Goal: Transaction & Acquisition: Purchase product/service

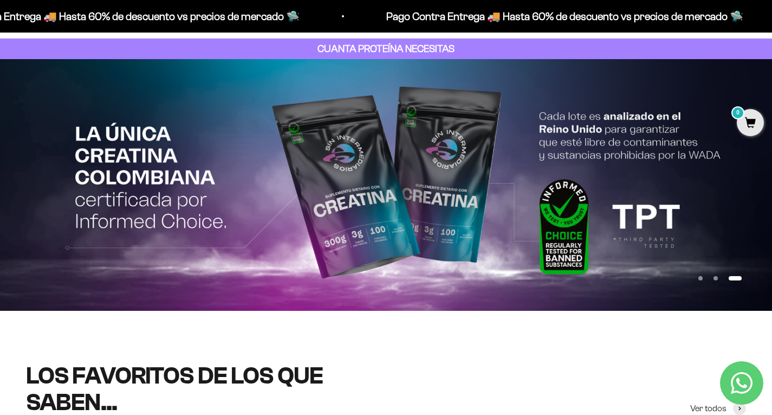
scroll to position [217, 0]
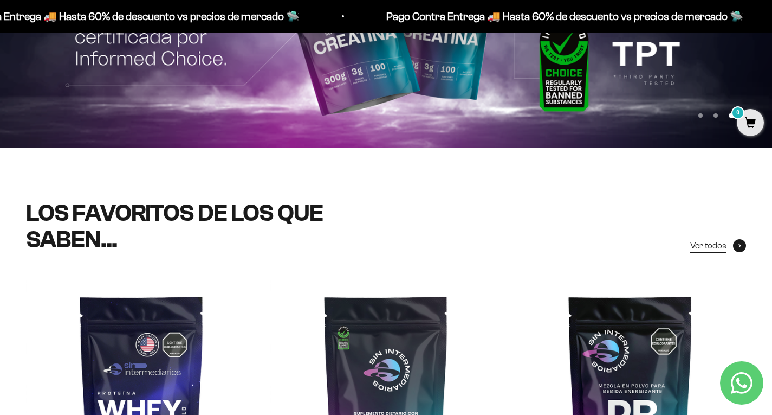
click at [739, 248] on icon at bounding box center [740, 245] width 3 height 4
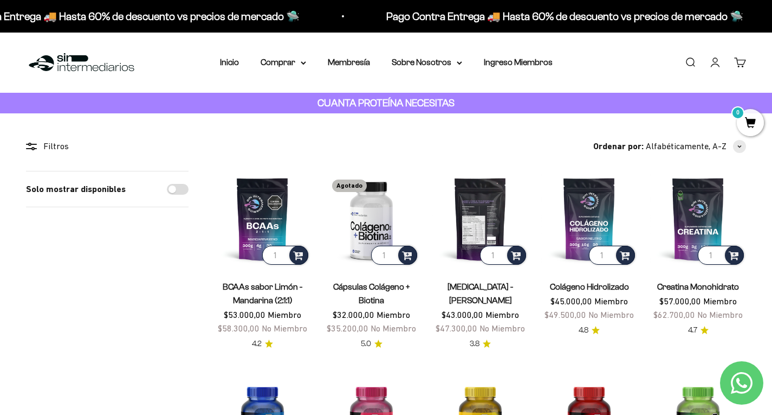
click at [475, 229] on img at bounding box center [480, 219] width 96 height 96
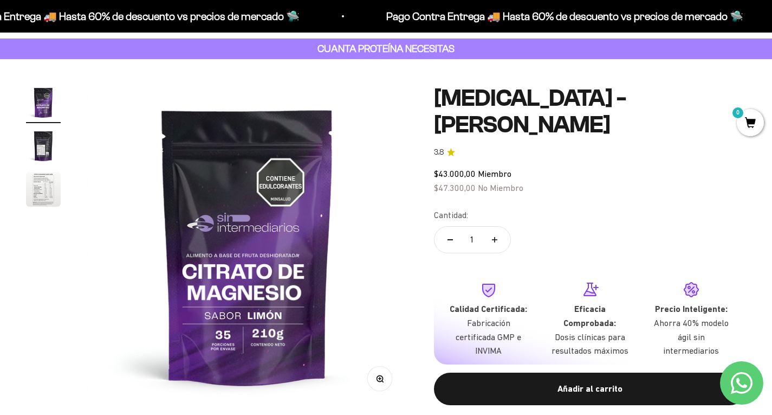
click at [44, 143] on img "Ir al artículo 2" at bounding box center [43, 145] width 35 height 35
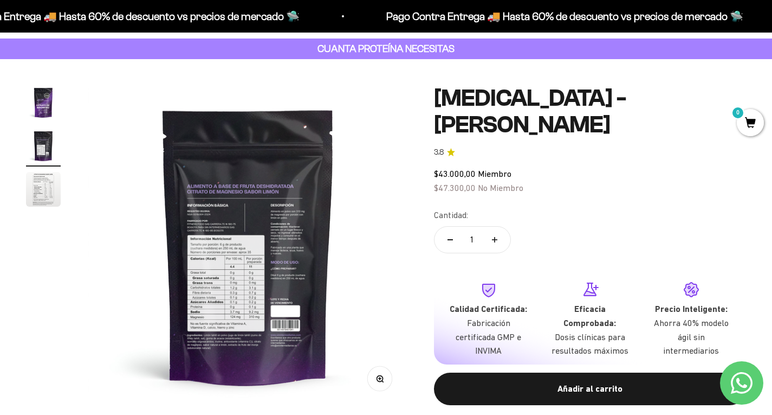
scroll to position [0, 334]
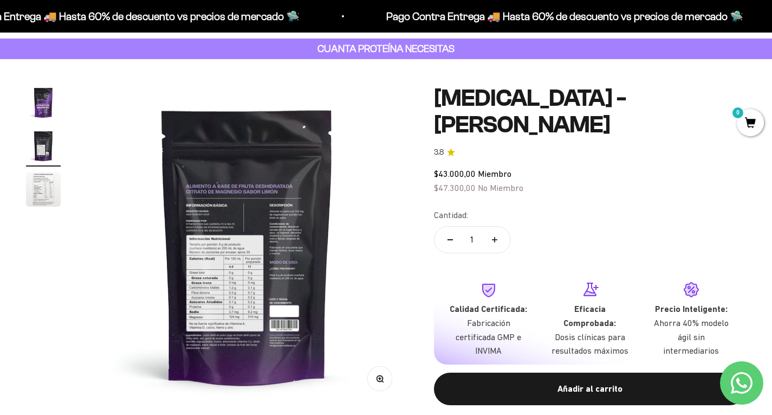
click at [266, 280] on img at bounding box center [247, 245] width 321 height 321
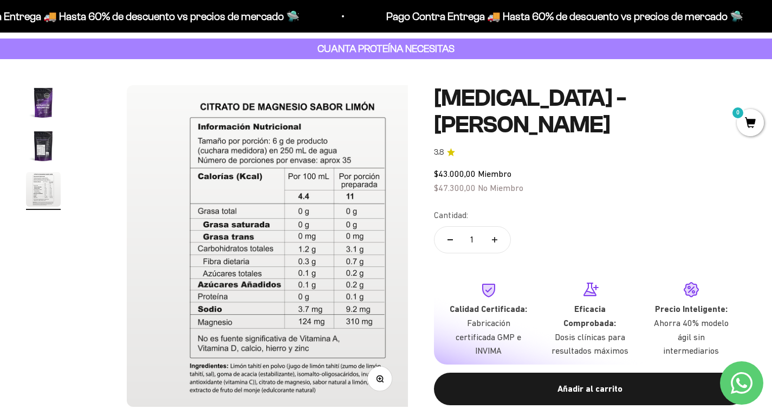
scroll to position [0, 668]
